Goal: Transaction & Acquisition: Register for event/course

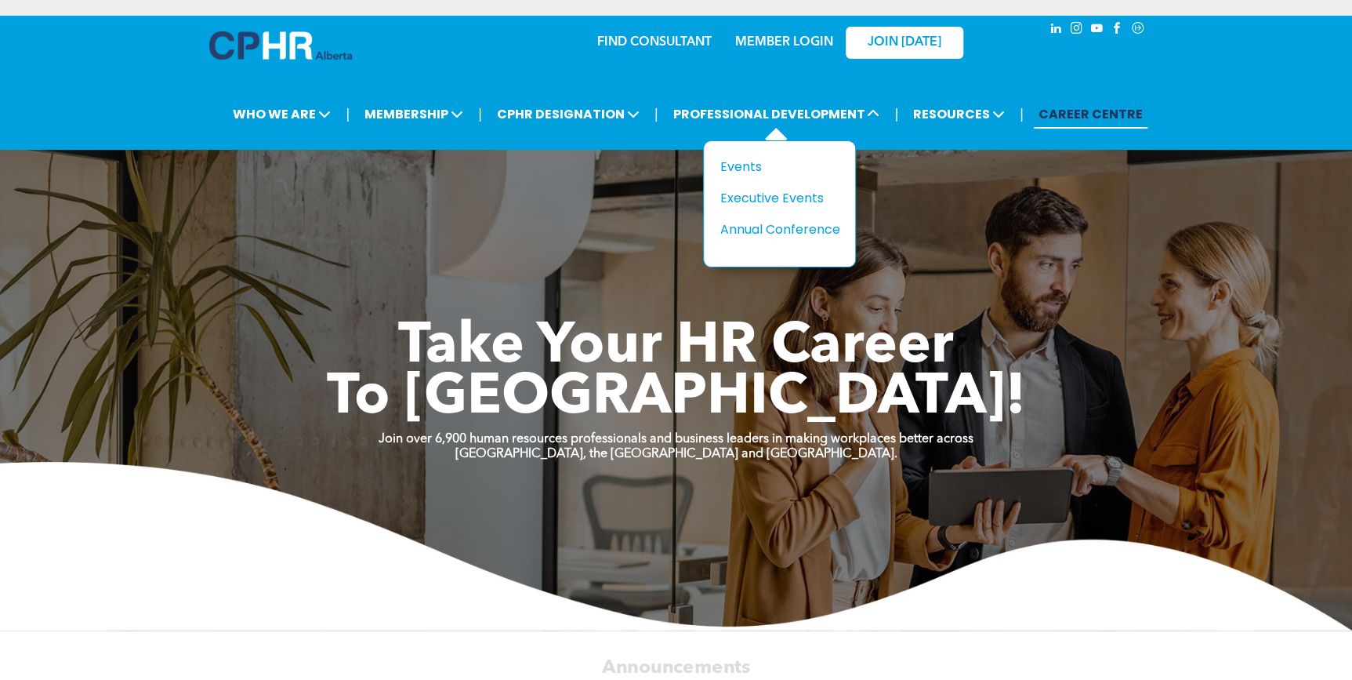
click at [748, 154] on div "Title Events Executive Events Annual Conference" at bounding box center [779, 203] width 153 height 127
click at [747, 158] on div "Events" at bounding box center [773, 167] width 108 height 20
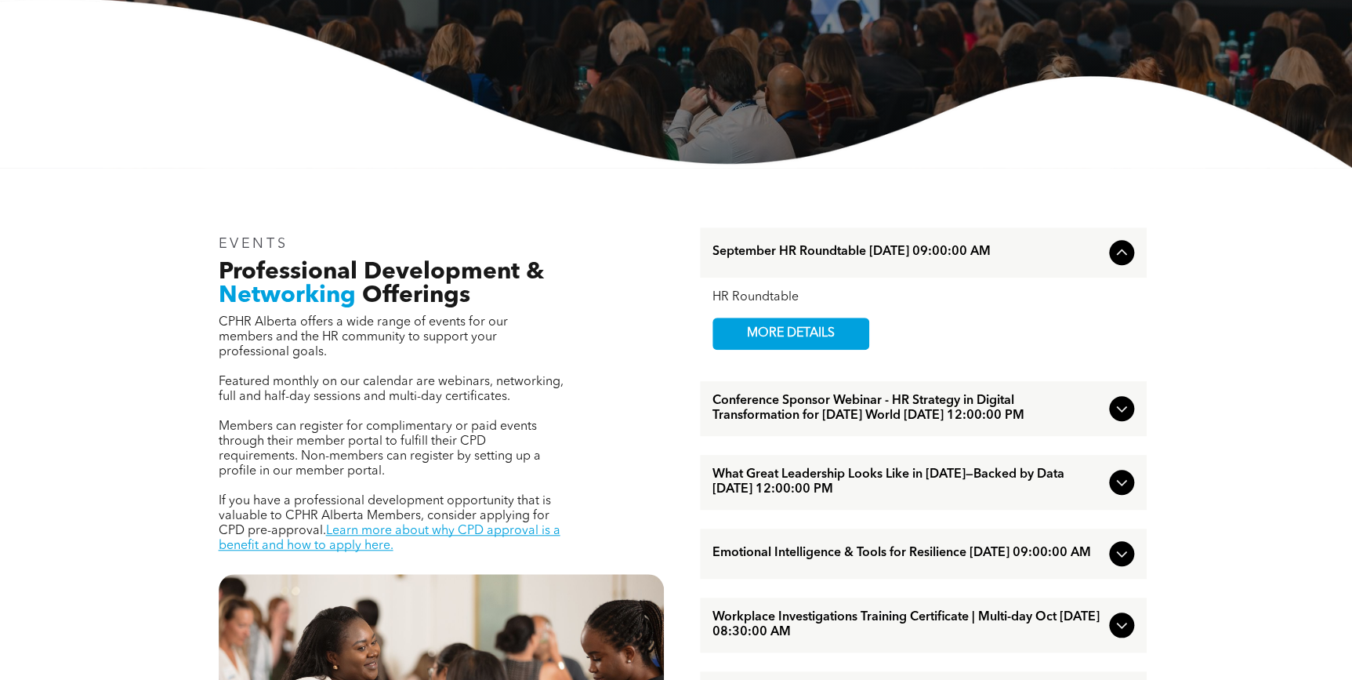
scroll to position [285, 0]
